Goal: Check status

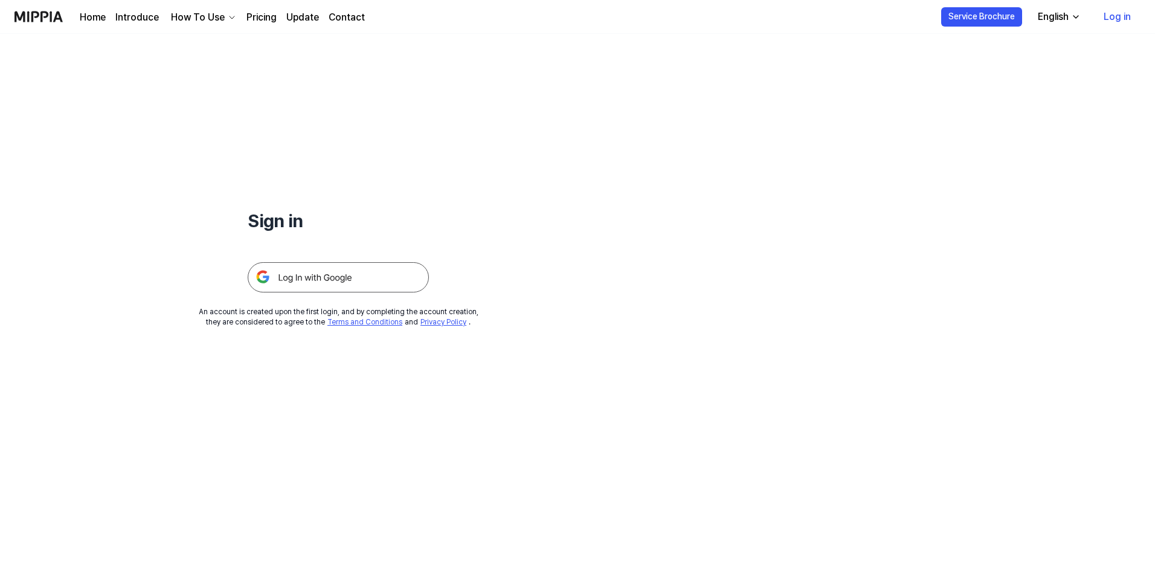
click at [341, 280] on img at bounding box center [338, 277] width 181 height 30
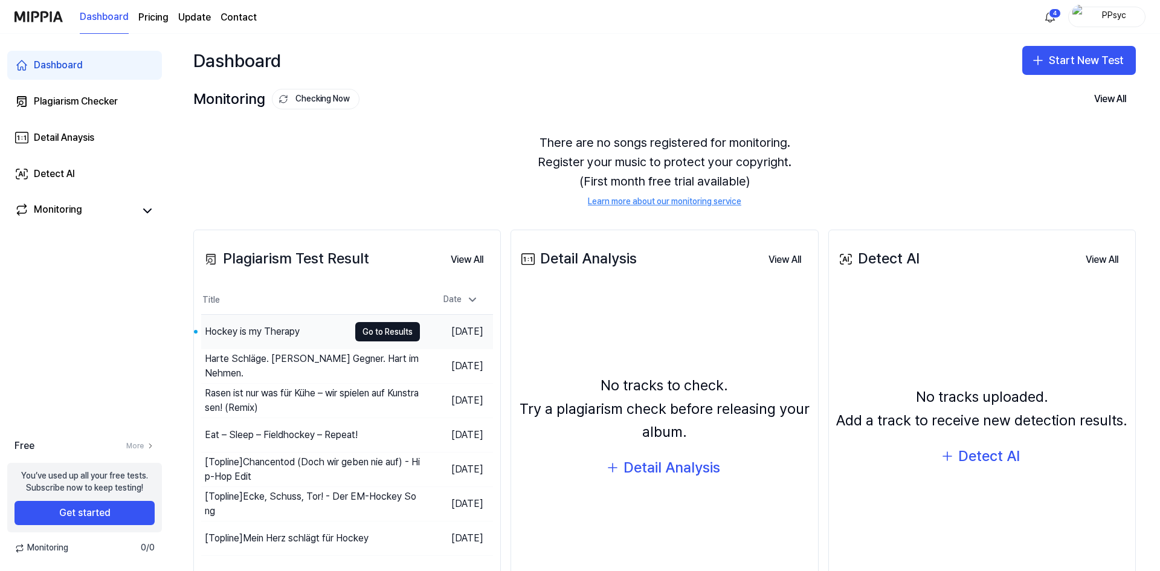
click at [267, 335] on div "Hockey is my Therapy" at bounding box center [252, 331] width 95 height 14
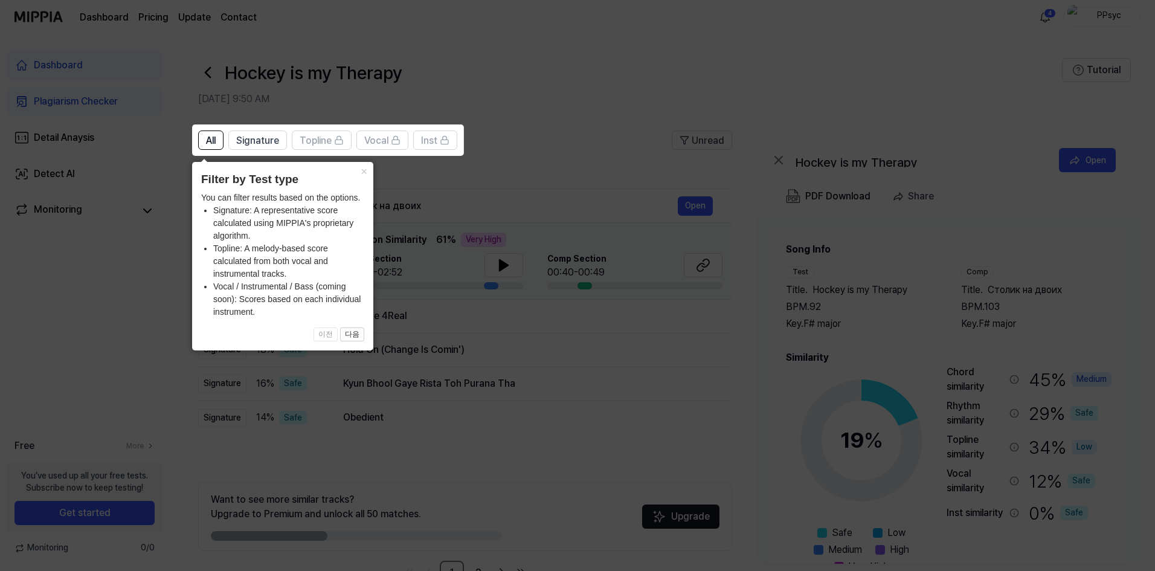
click at [571, 117] on icon at bounding box center [580, 285] width 1160 height 571
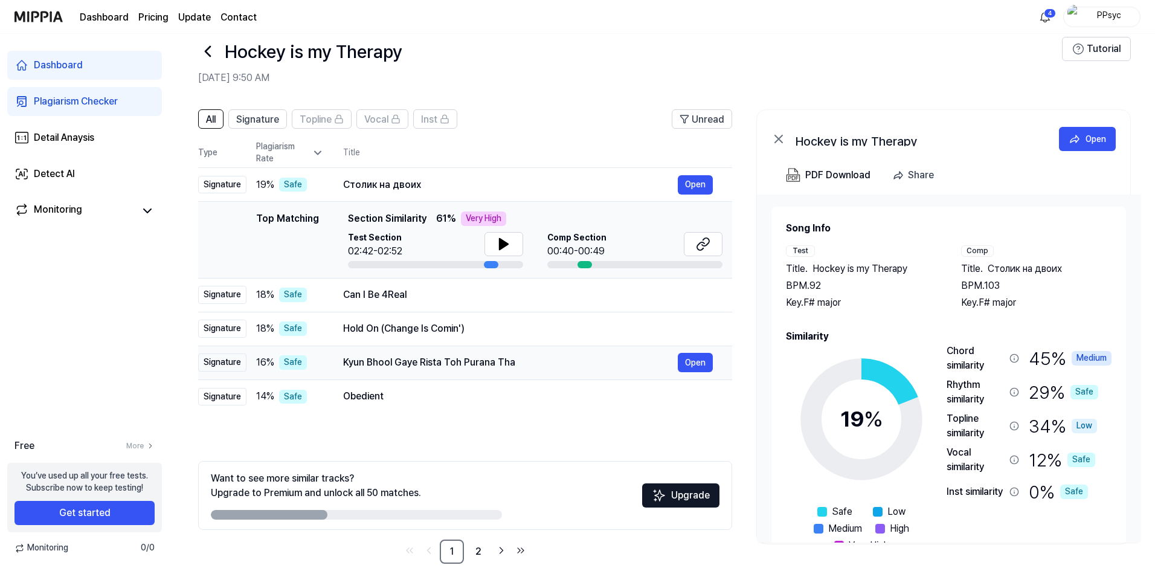
scroll to position [38, 0]
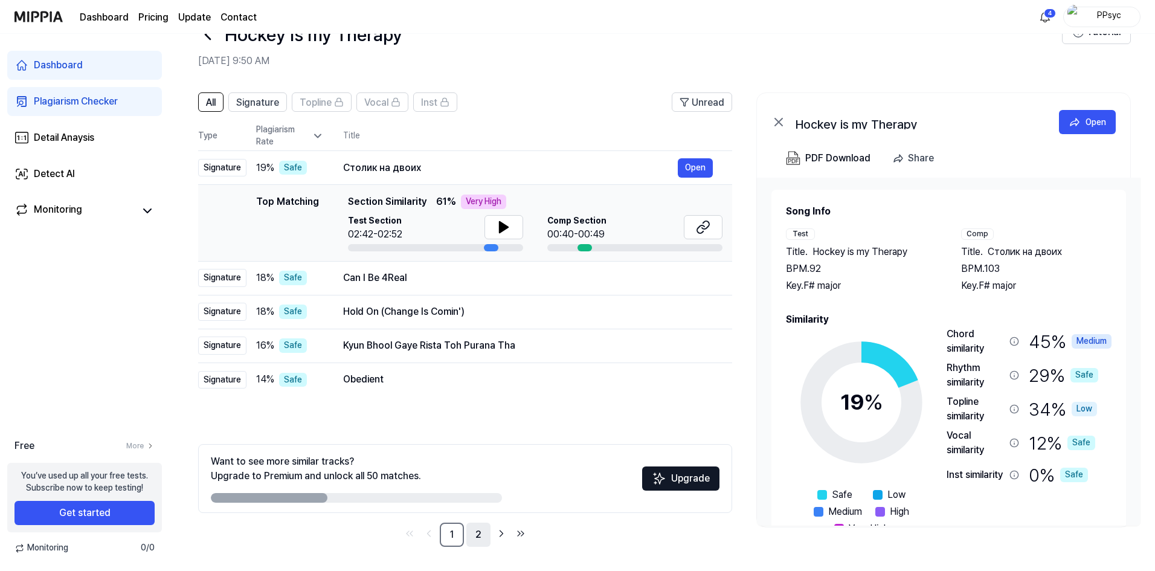
click at [477, 534] on link "2" at bounding box center [478, 534] width 24 height 24
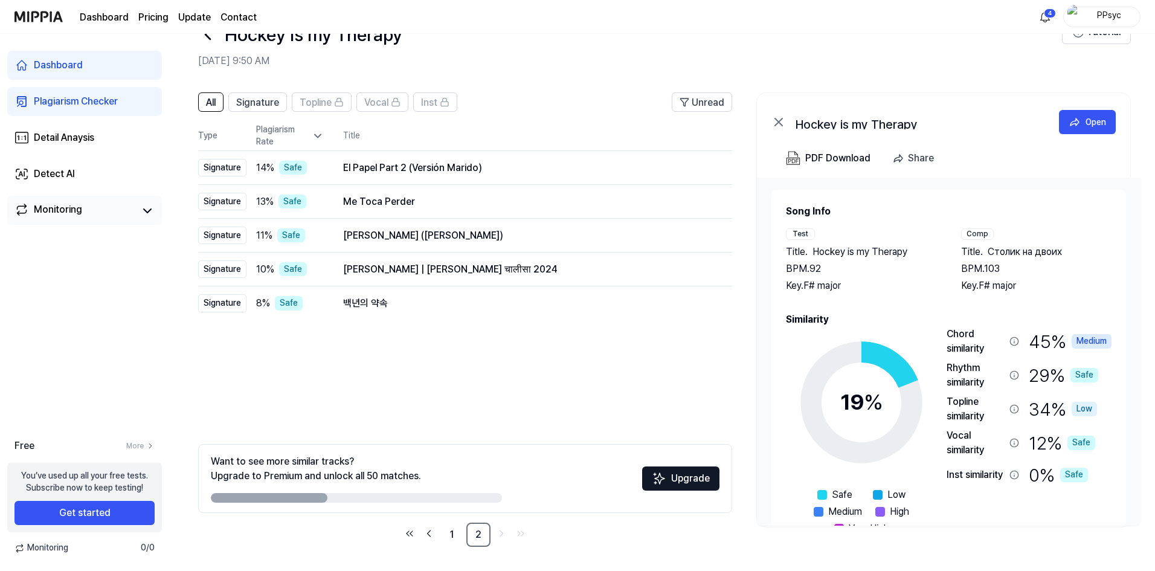
click at [86, 210] on link "Monitoring" at bounding box center [74, 210] width 121 height 17
